Goal: Information Seeking & Learning: Understand process/instructions

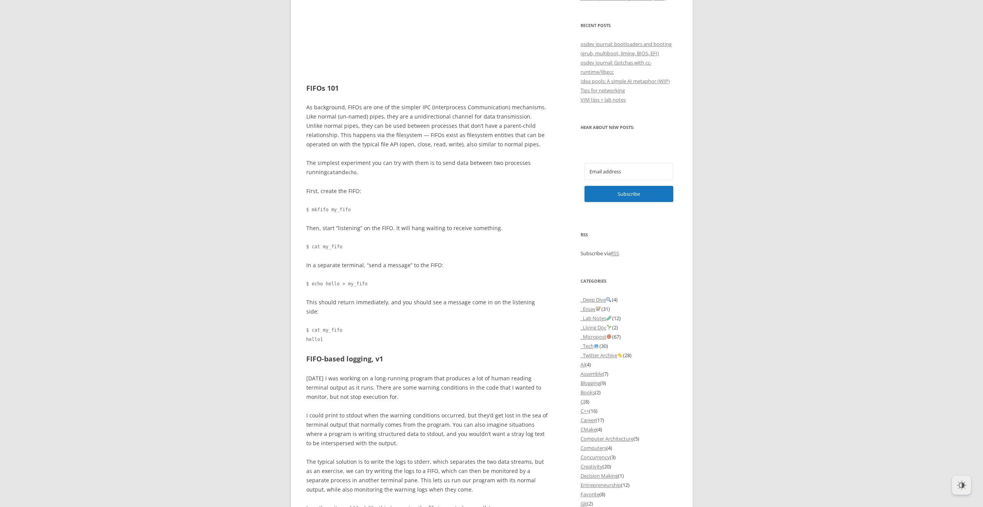
scroll to position [425, 0]
click at [334, 251] on div "FIFOS (“First-in-first-out”s aka Named Pipes) are are somewhat obscure part of …" at bounding box center [426, 464] width 241 height 1348
drag, startPoint x: 341, startPoint y: 227, endPoint x: 400, endPoint y: 243, distance: 61.0
click at [400, 243] on div "FIFOS (“First-in-first-out”s aka Named Pipes) are are somewhat obscure part of …" at bounding box center [426, 464] width 241 height 1348
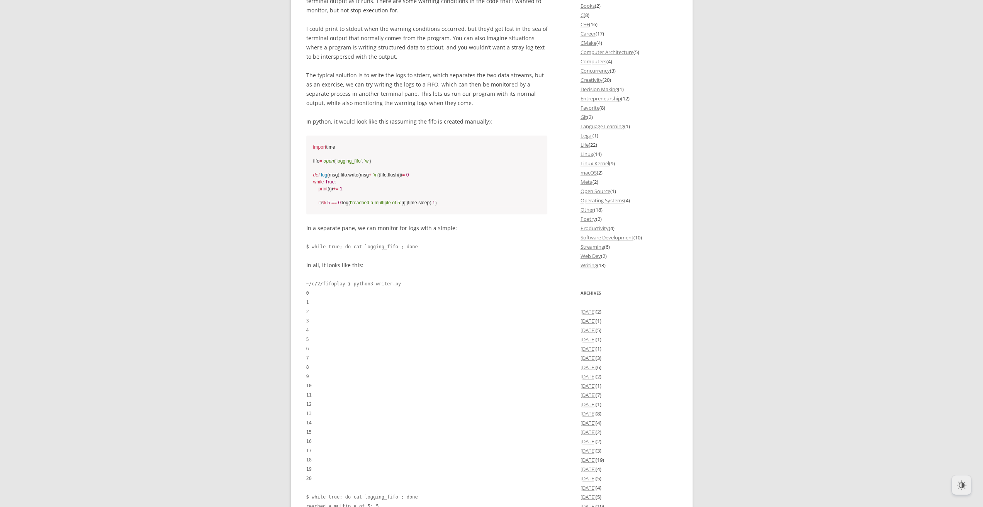
scroll to position [811, 0]
click at [440, 251] on code "$ while true; do cat logging_fifo ; done" at bounding box center [426, 246] width 241 height 9
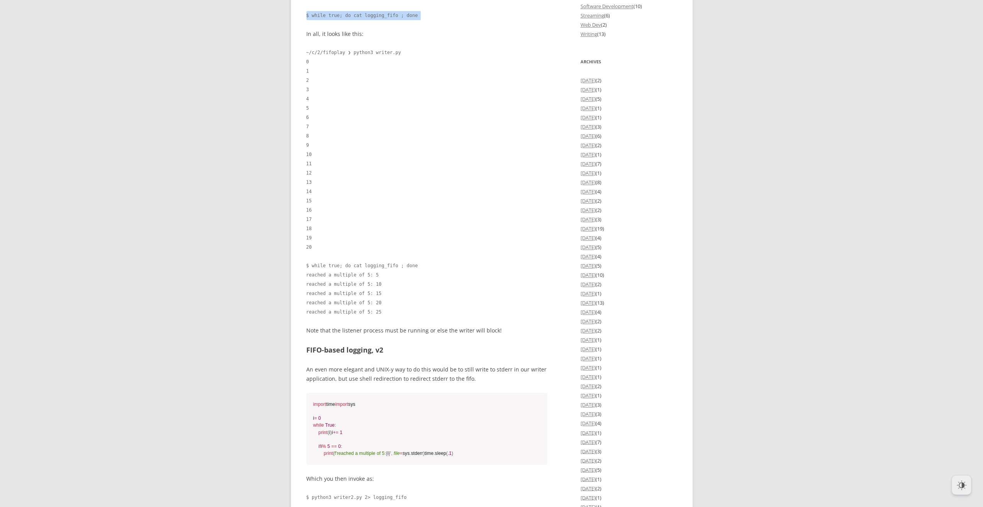
scroll to position [1042, 0]
click at [346, 312] on code "$ while true; do cat logging_fifo ; done reached a multiple of 5: 5 reached a m…" at bounding box center [426, 289] width 241 height 56
click at [445, 308] on code "$ while true; do cat logging_fifo ; done reached a multiple of 5: 5 reached a m…" at bounding box center [426, 289] width 241 height 56
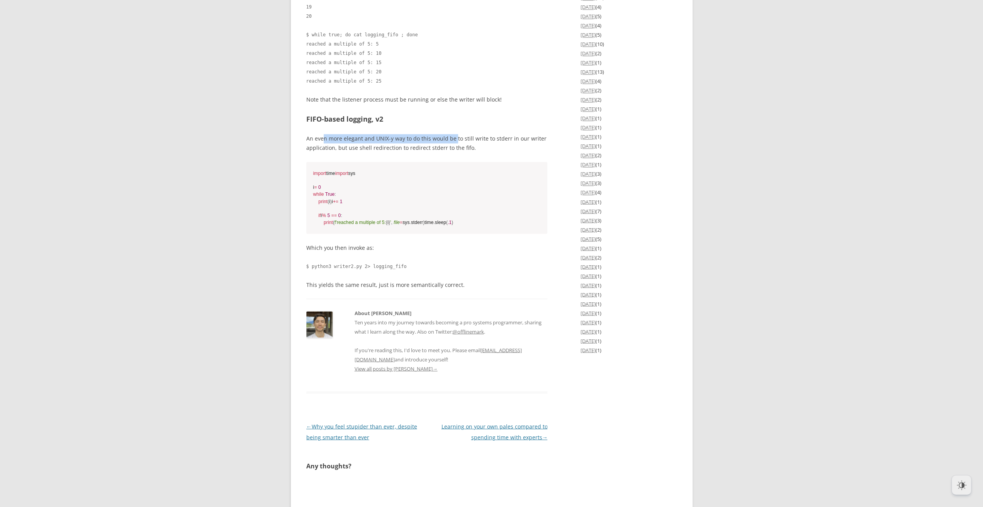
scroll to position [1273, 0]
drag, startPoint x: 323, startPoint y: 189, endPoint x: 487, endPoint y: 193, distance: 163.8
click at [486, 152] on p "An even more elegant and UNIX-y way to do this would be to still write to stder…" at bounding box center [426, 143] width 241 height 19
click at [394, 270] on code "$ python3 writer2.py 2> logging_fifo" at bounding box center [426, 265] width 241 height 9
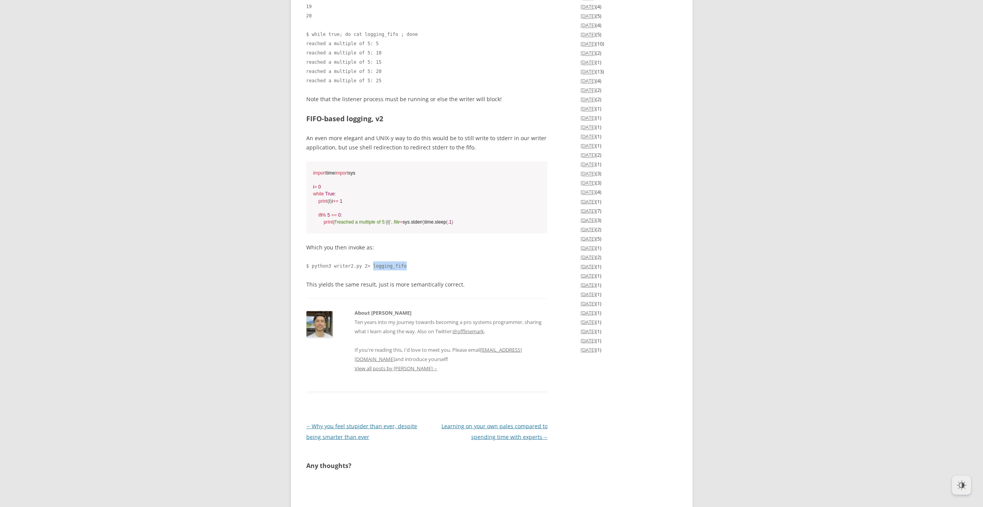
click at [394, 270] on code "$ python3 writer2.py 2> logging_fifo" at bounding box center [426, 265] width 241 height 9
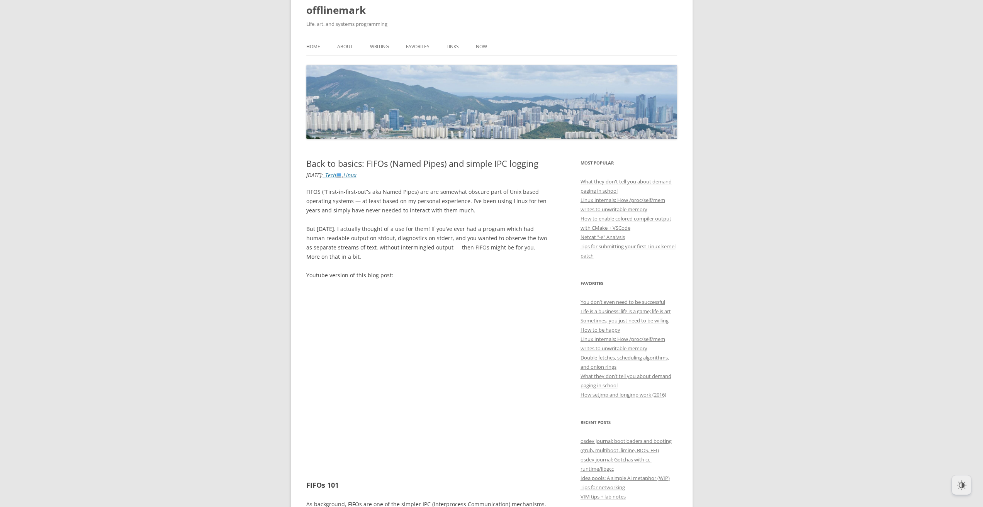
scroll to position [0, 0]
